Goal: Transaction & Acquisition: Purchase product/service

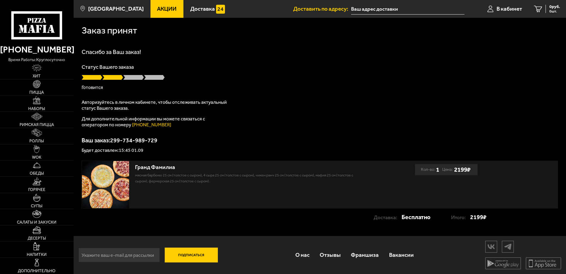
type input "[STREET_ADDRESS]"
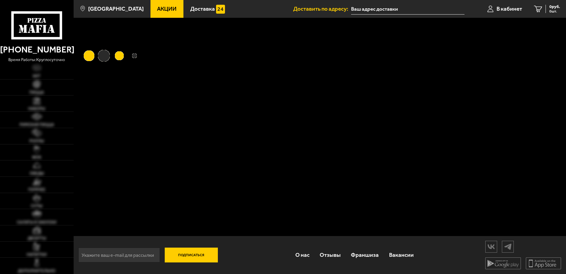
type input "[STREET_ADDRESS]"
